Goal: Navigation & Orientation: Find specific page/section

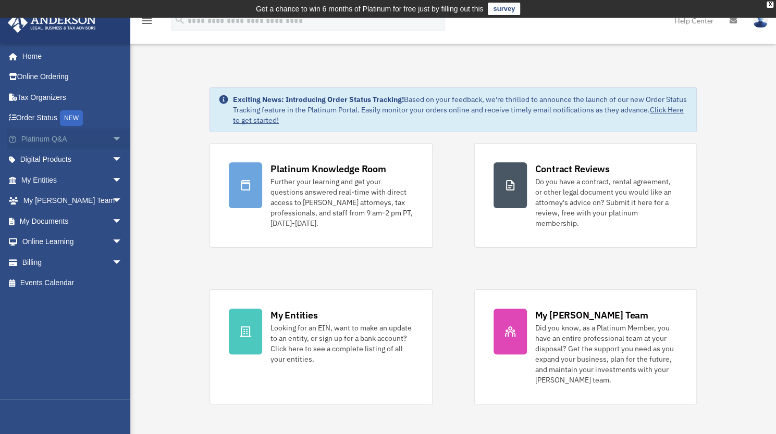
click at [112, 136] on span "arrow_drop_down" at bounding box center [122, 139] width 21 height 21
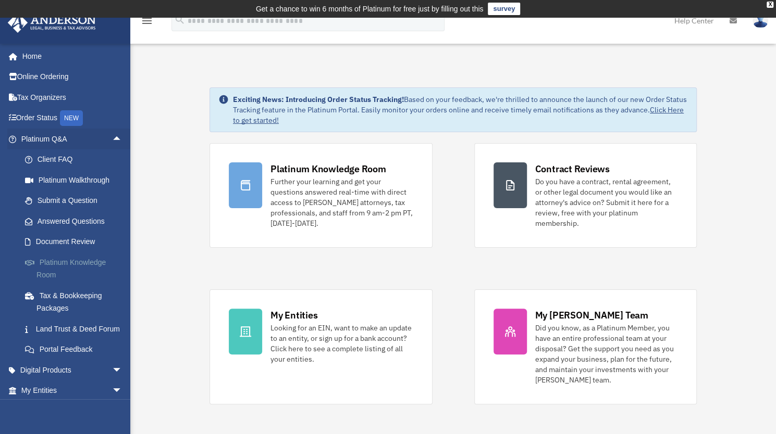
click at [57, 263] on link "Platinum Knowledge Room" at bounding box center [76, 268] width 123 height 33
click at [56, 266] on link "Platinum Knowledge Room" at bounding box center [76, 268] width 123 height 33
click at [50, 273] on link "Platinum Knowledge Room" at bounding box center [76, 268] width 123 height 33
click at [56, 265] on link "Platinum Knowledge Room" at bounding box center [76, 268] width 123 height 33
click at [81, 265] on link "Platinum Knowledge Room" at bounding box center [76, 268] width 123 height 33
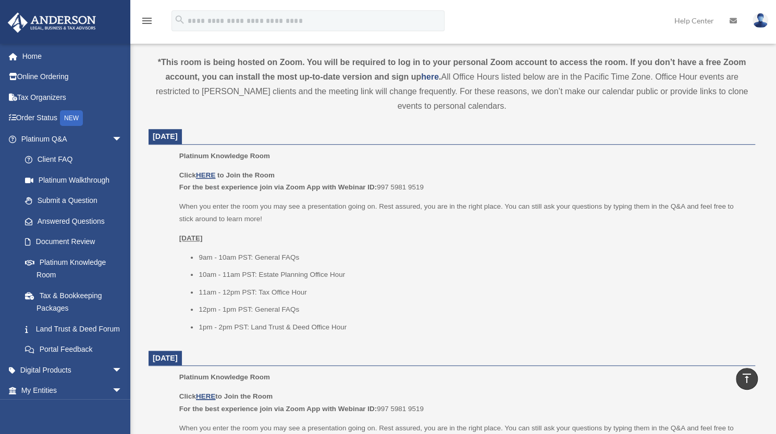
scroll to position [365, 0]
